Goal: Task Accomplishment & Management: Manage account settings

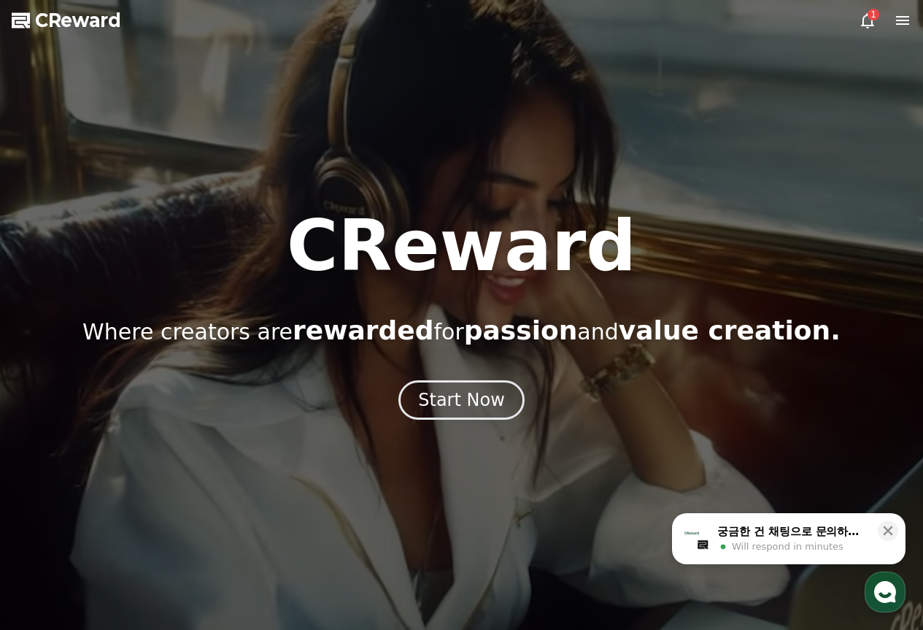
click at [863, 22] on icon at bounding box center [867, 20] width 13 height 15
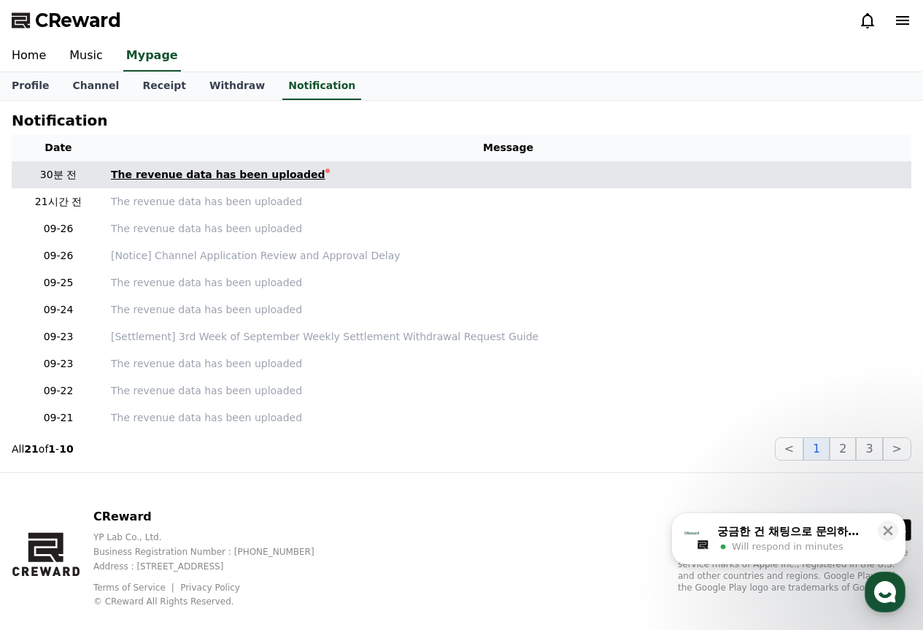
click at [325, 169] on div at bounding box center [327, 171] width 4 height 4
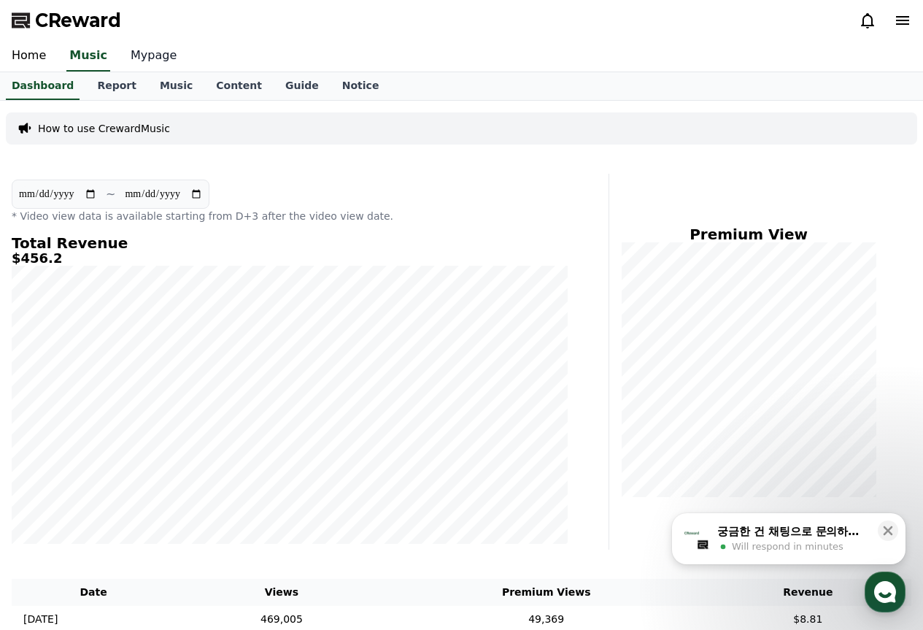
click at [142, 47] on link "Mypage" at bounding box center [153, 56] width 69 height 31
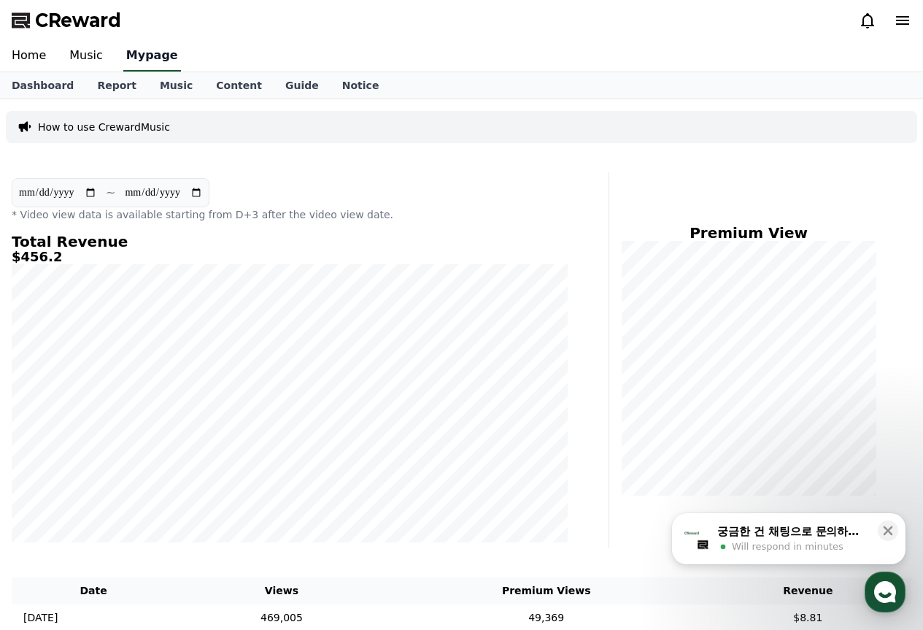
select select "**********"
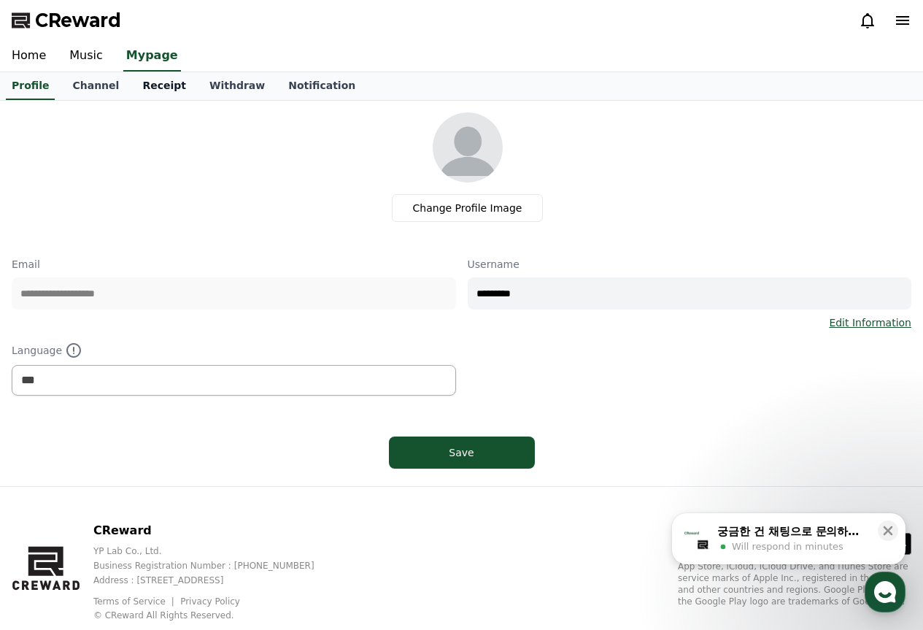
click at [154, 80] on link "Receipt" at bounding box center [164, 86] width 67 height 28
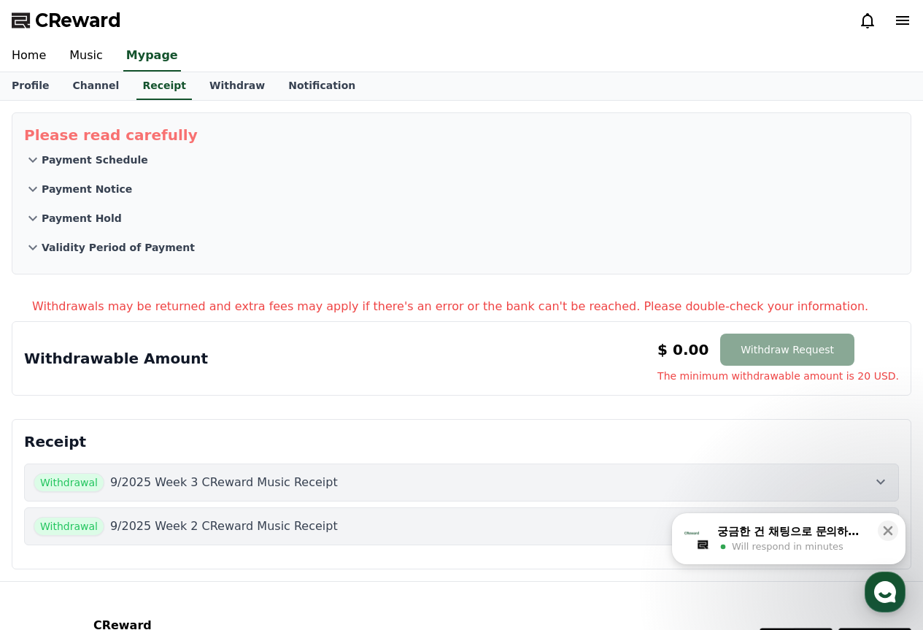
click at [557, 481] on div "Withdrawal 9/2025 Week 3 CReward Music Receipt" at bounding box center [462, 482] width 856 height 19
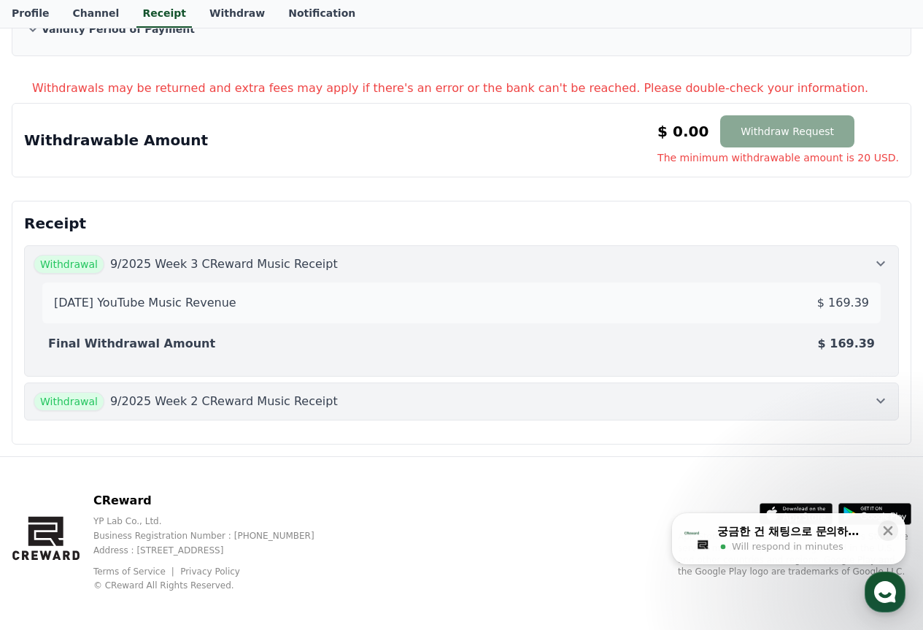
scroll to position [219, 0]
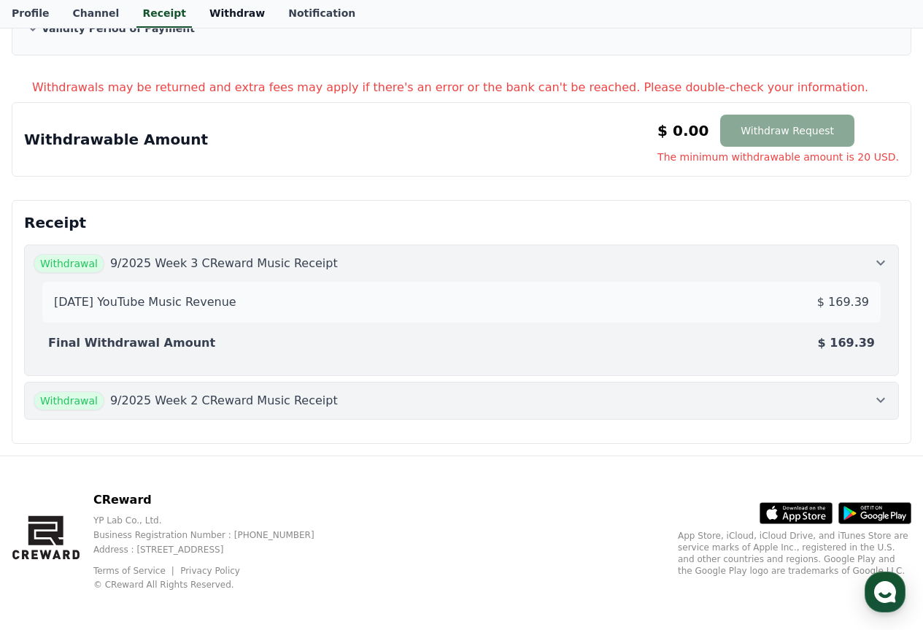
click at [198, 7] on link "Withdraw" at bounding box center [237, 14] width 79 height 28
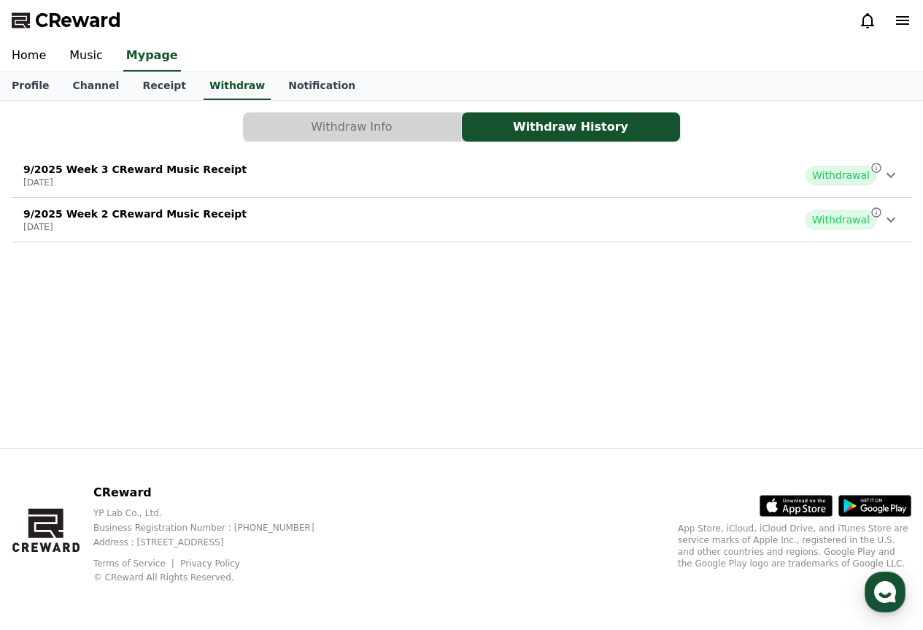
click at [851, 187] on div "9/2025 Week 3 CReward Music Receipt [DATE] Withdrawal" at bounding box center [461, 175] width 899 height 38
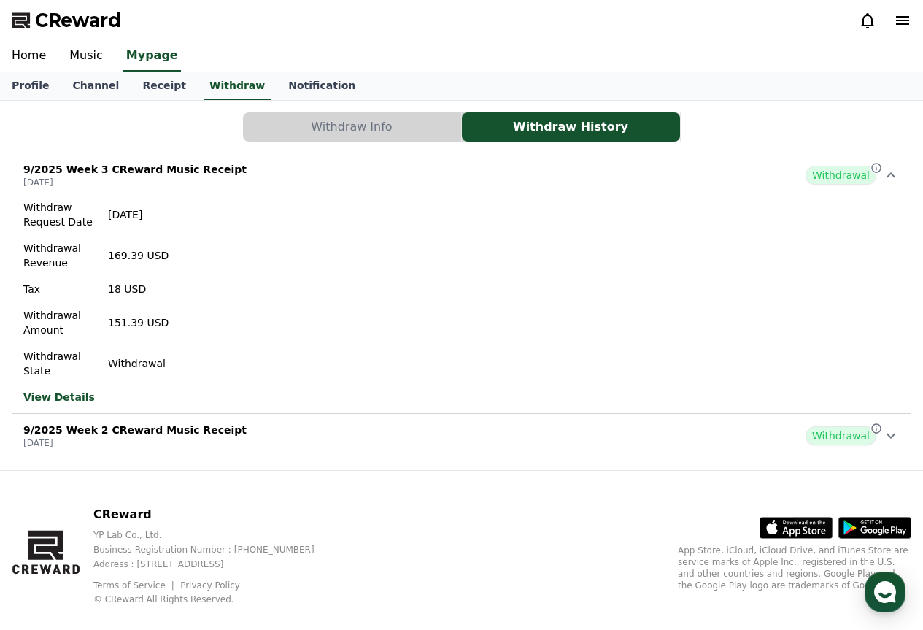
click at [888, 179] on icon at bounding box center [891, 175] width 18 height 18
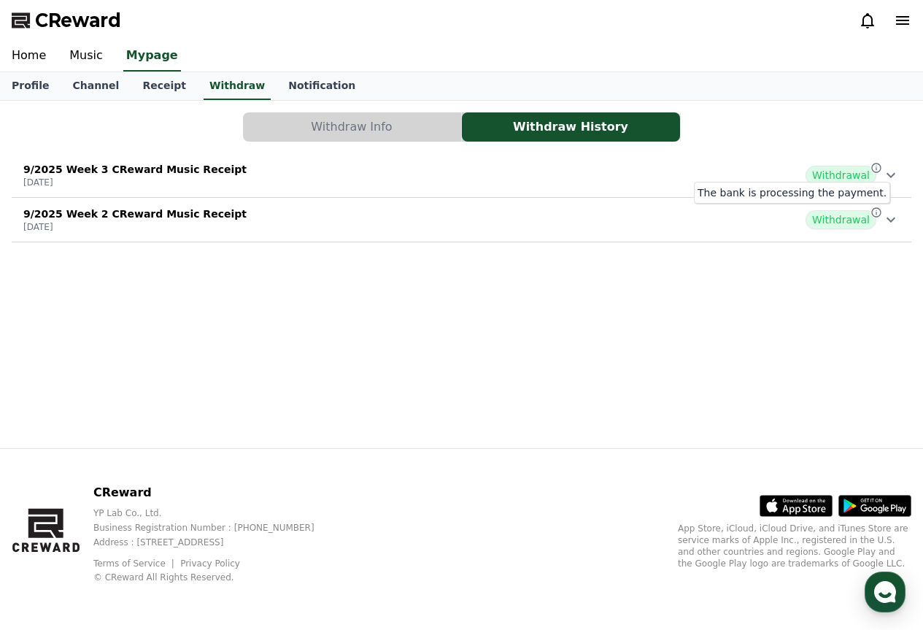
click at [872, 211] on icon at bounding box center [875, 211] width 9 height 9
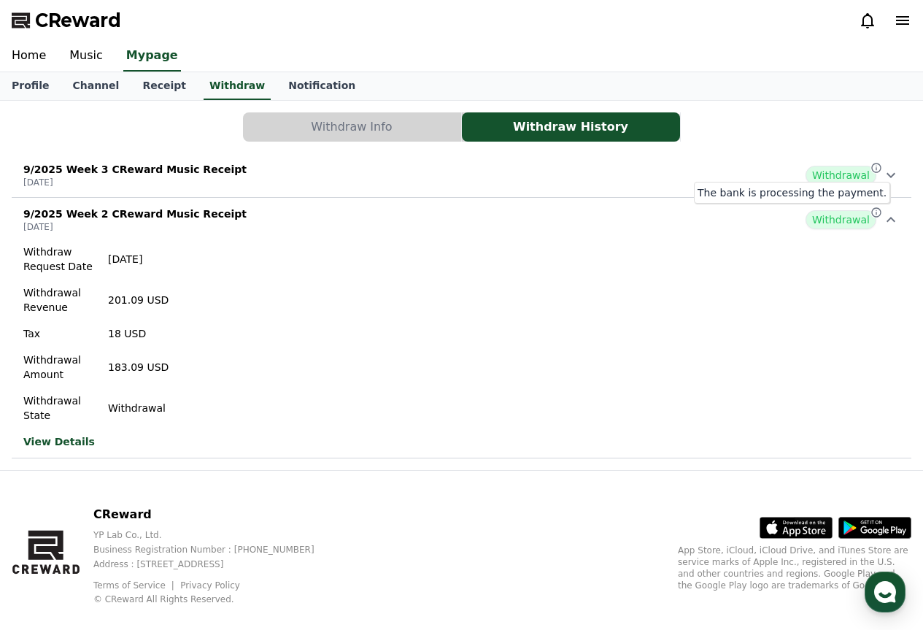
click at [872, 211] on icon at bounding box center [875, 211] width 9 height 9
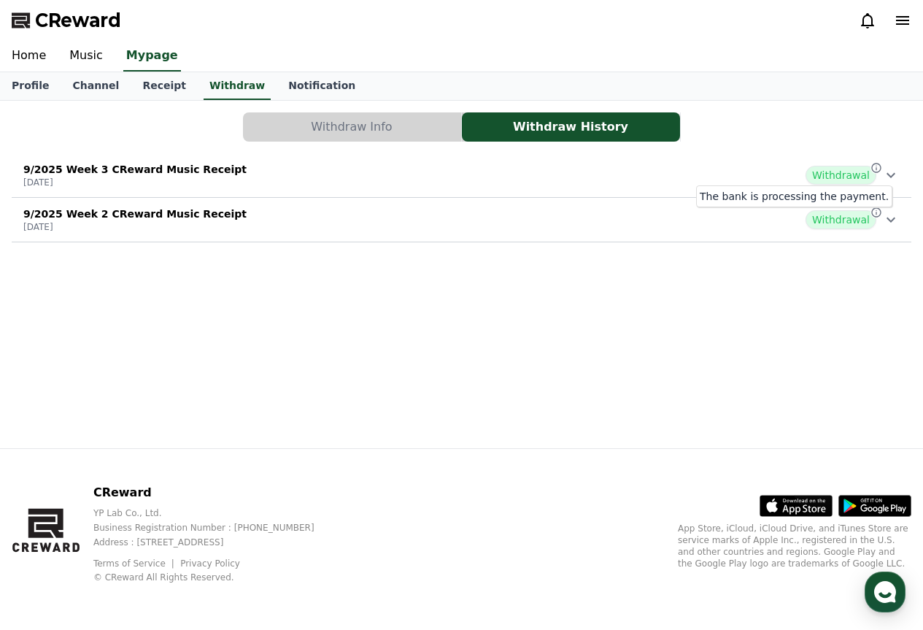
click at [875, 214] on icon at bounding box center [876, 212] width 12 height 12
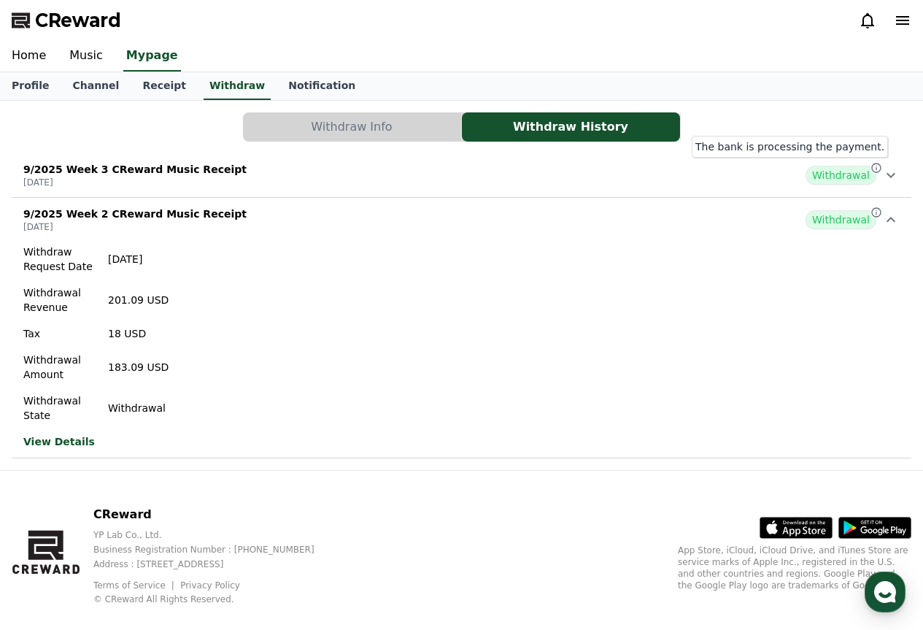
click at [870, 165] on icon at bounding box center [876, 168] width 12 height 12
